Goal: Transaction & Acquisition: Purchase product/service

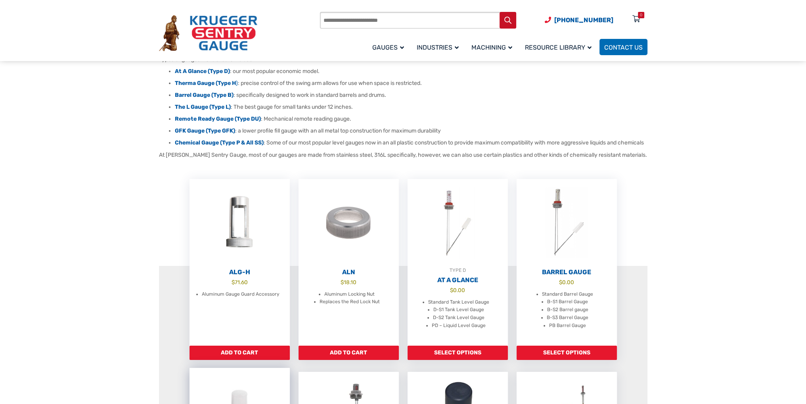
scroll to position [159, 0]
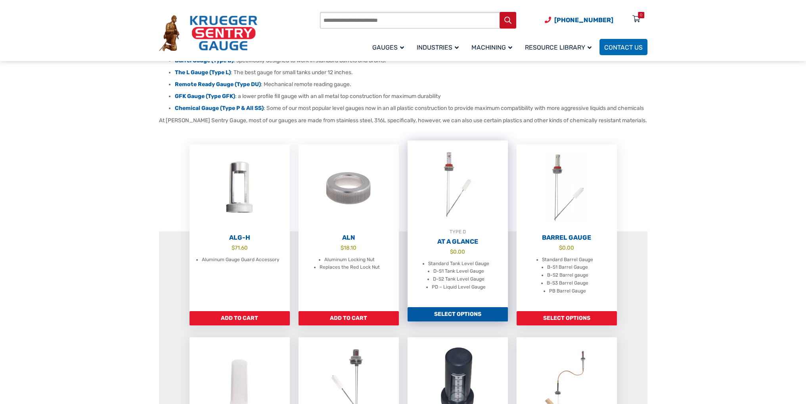
click at [450, 190] on img at bounding box center [457, 183] width 100 height 87
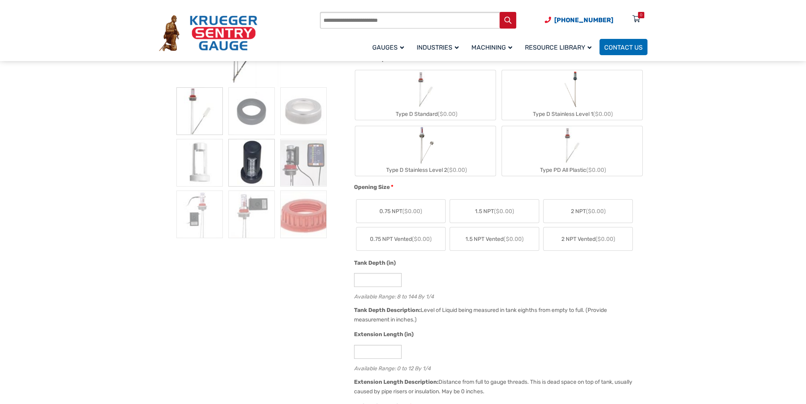
scroll to position [119, 0]
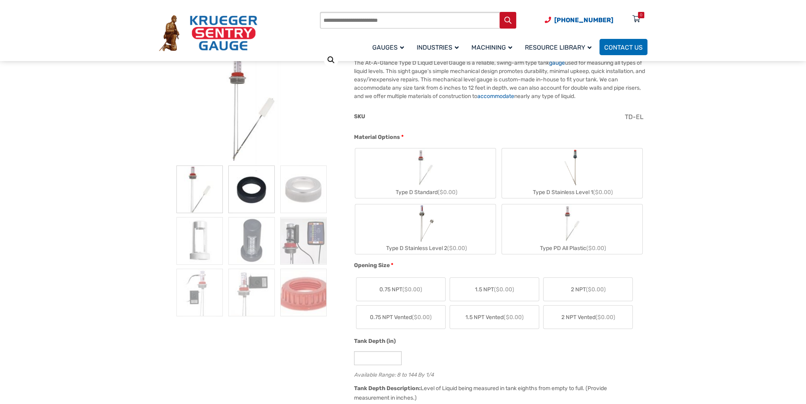
drag, startPoint x: 220, startPoint y: 187, endPoint x: 233, endPoint y: 191, distance: 13.1
click at [220, 187] on img at bounding box center [199, 189] width 46 height 48
click at [266, 194] on img at bounding box center [251, 189] width 46 height 48
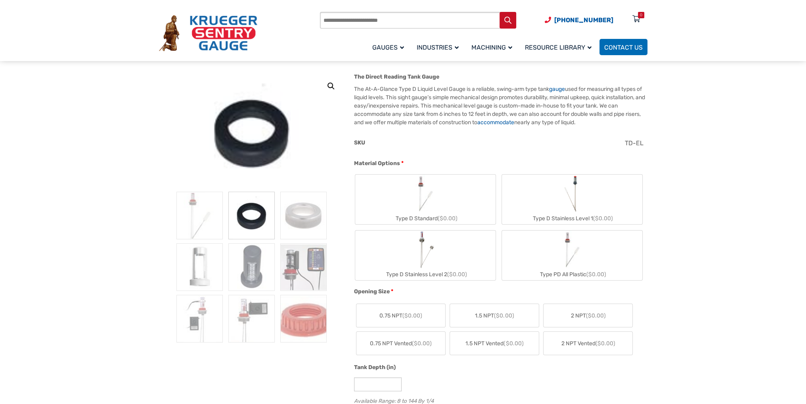
scroll to position [79, 0]
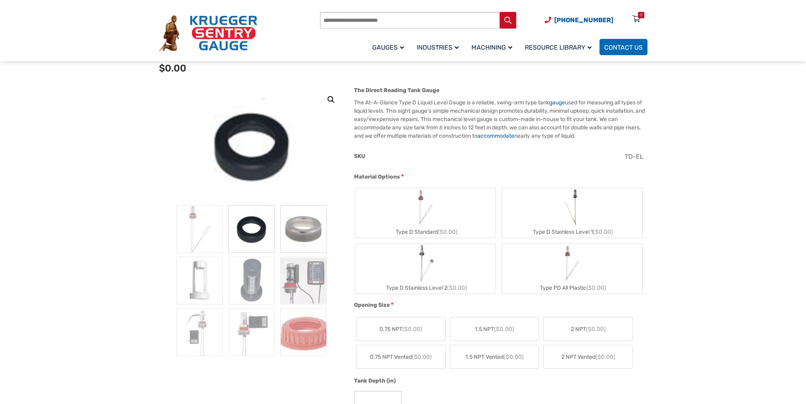
click at [301, 231] on img at bounding box center [303, 229] width 46 height 48
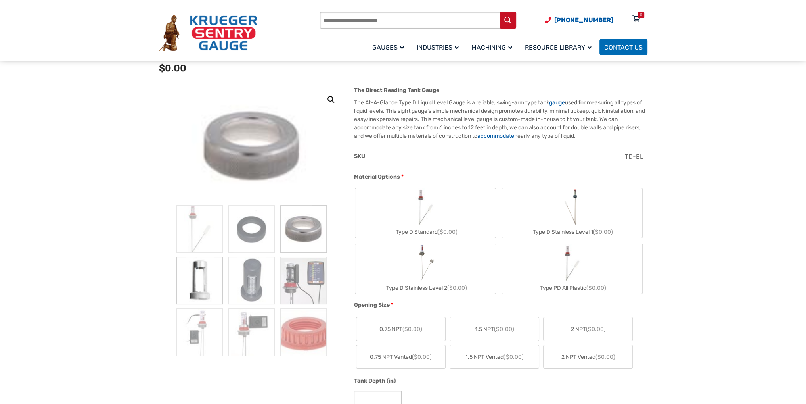
click at [212, 281] on img at bounding box center [199, 280] width 46 height 48
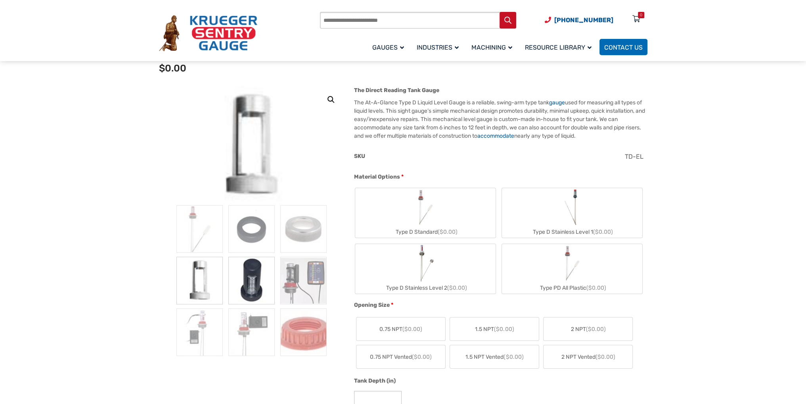
click at [246, 281] on img at bounding box center [251, 280] width 46 height 48
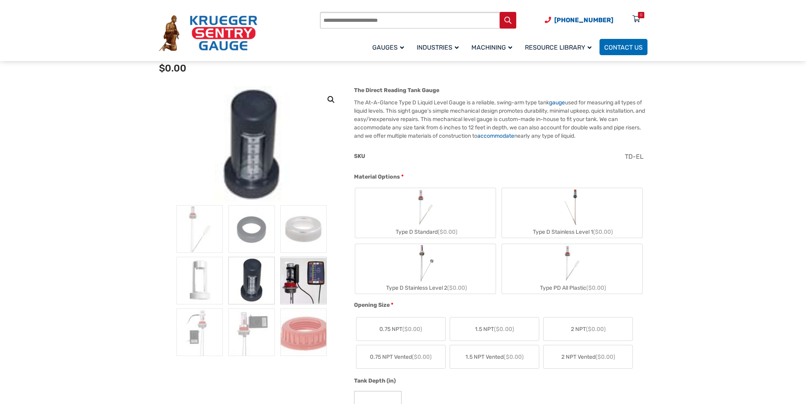
click at [296, 278] on img at bounding box center [303, 280] width 46 height 48
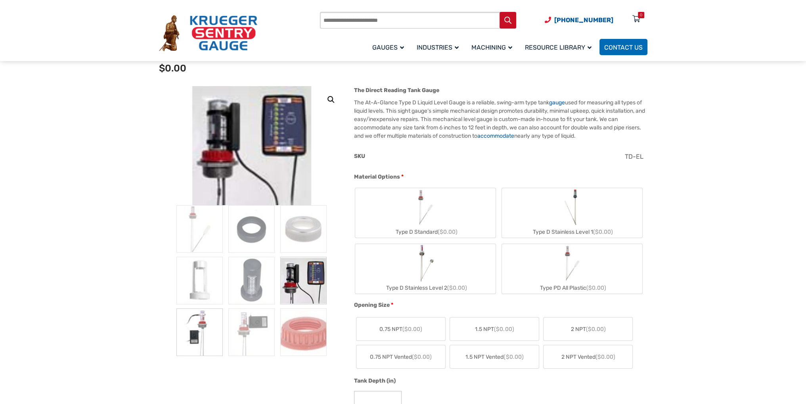
click at [202, 336] on img at bounding box center [199, 332] width 46 height 48
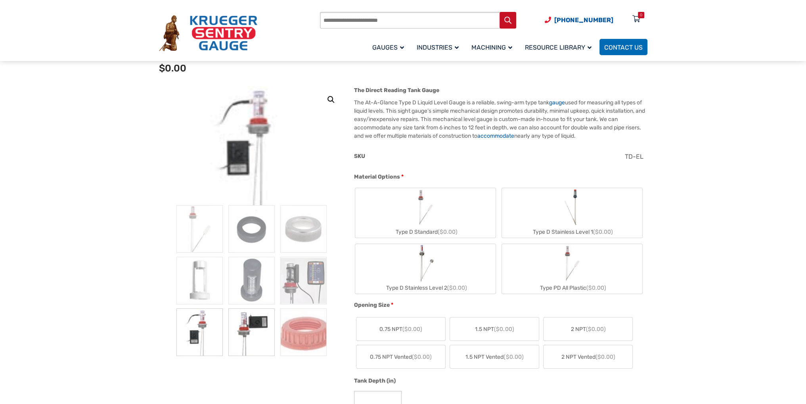
click at [253, 333] on img at bounding box center [251, 332] width 46 height 48
